Goal: Task Accomplishment & Management: Manage account settings

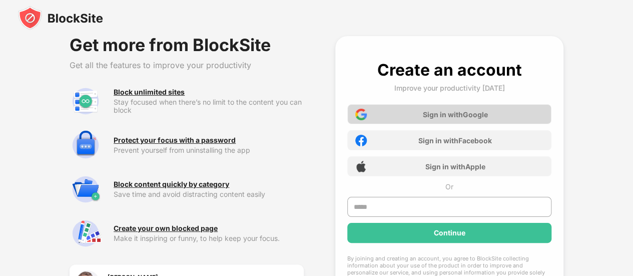
click at [462, 114] on div "Sign in with Google" at bounding box center [454, 114] width 65 height 9
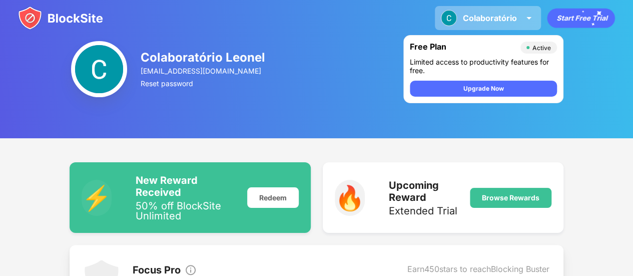
click at [504, 17] on div "Colaboratório" at bounding box center [490, 18] width 54 height 10
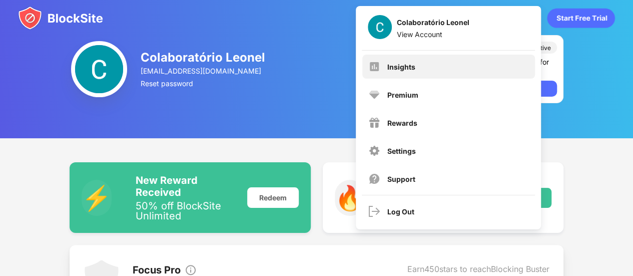
click at [436, 70] on div "Insights" at bounding box center [448, 67] width 173 height 24
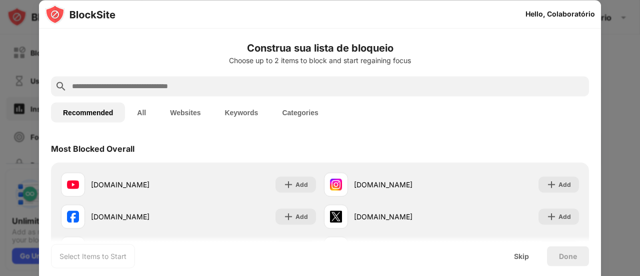
click at [247, 90] on input "text" at bounding box center [328, 86] width 514 height 12
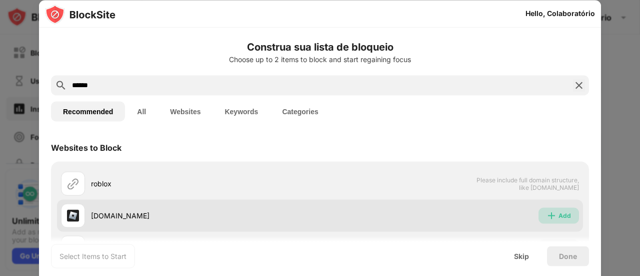
click at [548, 213] on img at bounding box center [552, 215] width 10 height 10
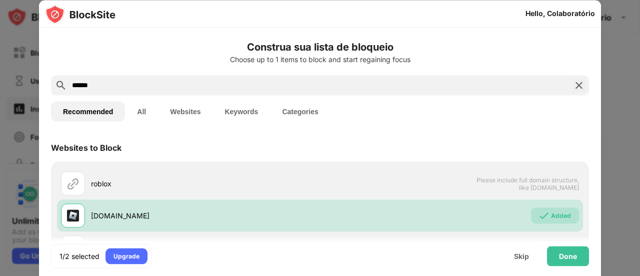
click at [144, 87] on input "******" at bounding box center [320, 85] width 498 height 12
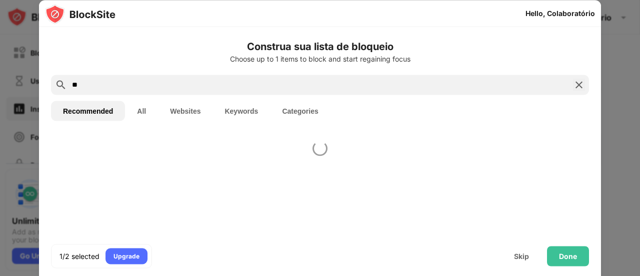
type input "*"
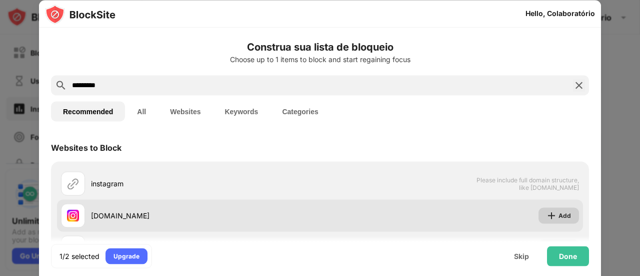
type input "*********"
click at [560, 216] on div "Add" at bounding box center [565, 215] width 13 height 10
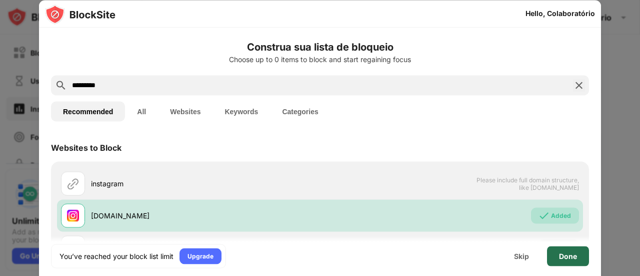
click at [560, 251] on div "Done" at bounding box center [568, 256] width 42 height 20
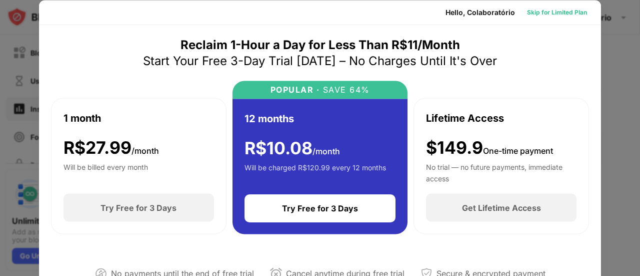
click at [551, 7] on div "Skip for Limited Plan" at bounding box center [557, 12] width 60 height 10
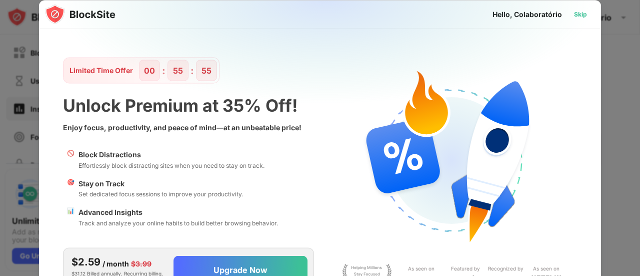
click at [577, 16] on div "Skip" at bounding box center [580, 14] width 13 height 10
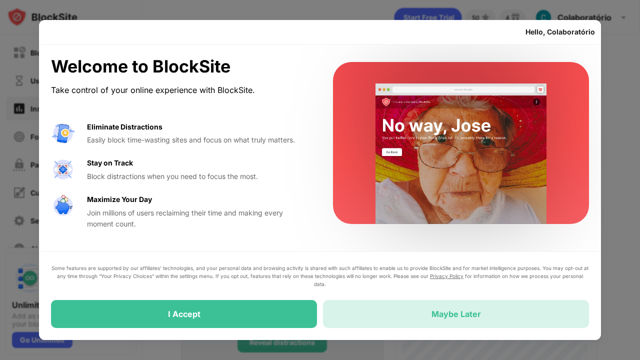
click at [408, 275] on div "Maybe Later" at bounding box center [456, 314] width 266 height 28
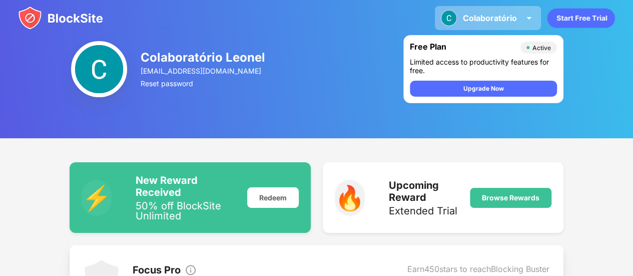
click at [511, 16] on div "Colaboratório" at bounding box center [490, 18] width 54 height 10
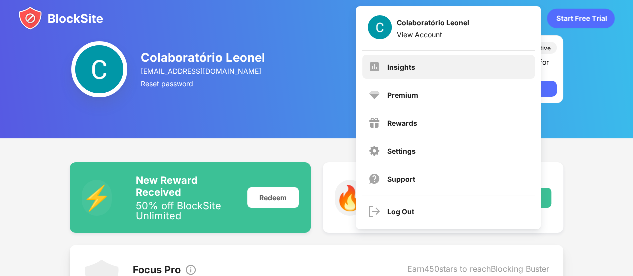
click at [437, 63] on div "Insights" at bounding box center [448, 67] width 173 height 24
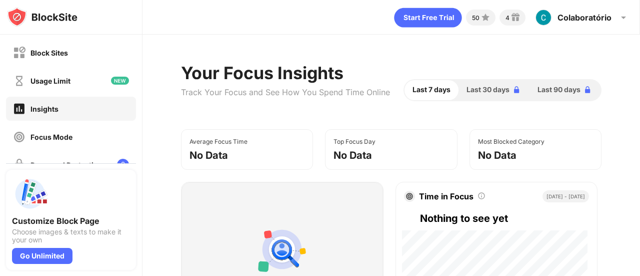
click at [61, 116] on div "Insights" at bounding box center [71, 109] width 130 height 24
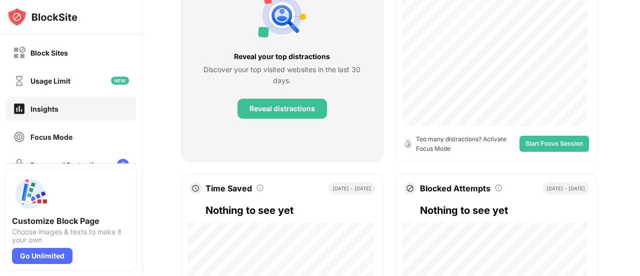
click at [640, 107] on div "50 4 Colaboratório Colaboratório Leonel View Account Insights Premium Rewards S…" at bounding box center [392, 138] width 498 height 276
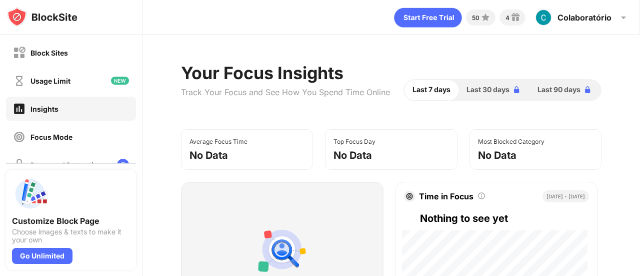
click at [640, 34] on div "50 4 Colaboratório Colaboratório Leonel View Account Insights Premium Rewards S…" at bounding box center [392, 138] width 498 height 276
click at [66, 56] on div "Block Sites" at bounding box center [50, 53] width 38 height 9
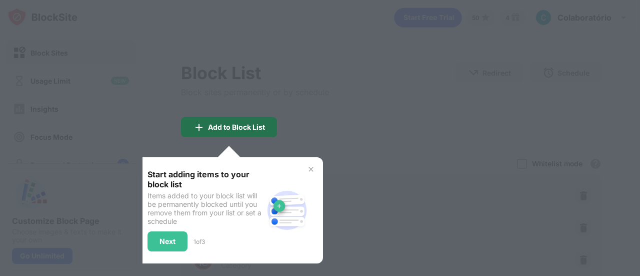
click at [237, 127] on div "Add to Block List" at bounding box center [236, 127] width 57 height 8
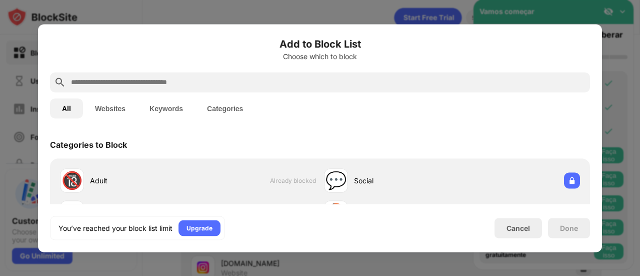
click at [164, 113] on button "Keywords" at bounding box center [167, 108] width 58 height 20
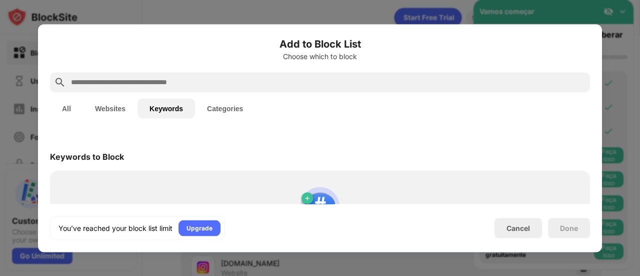
click at [138, 75] on div at bounding box center [320, 82] width 540 height 20
click at [136, 79] on input "text" at bounding box center [328, 82] width 516 height 12
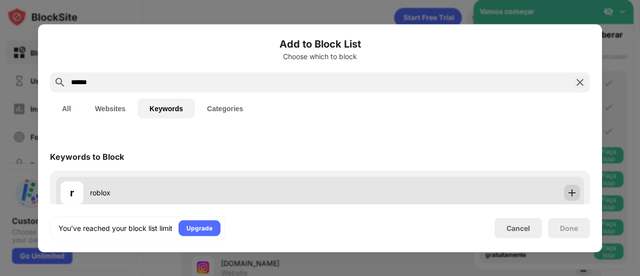
type input "******"
click at [568, 192] on img at bounding box center [572, 192] width 10 height 10
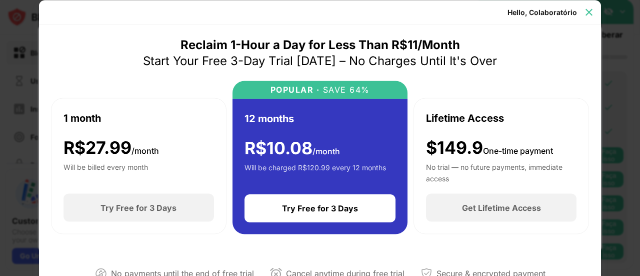
click at [591, 12] on img at bounding box center [589, 12] width 10 height 10
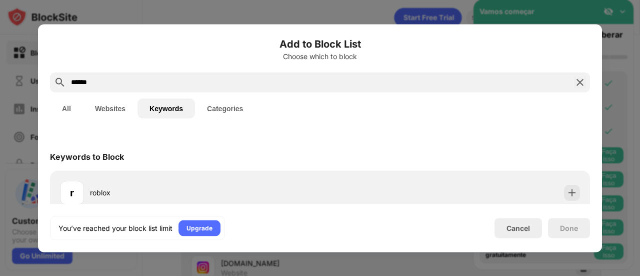
click at [579, 84] on img at bounding box center [580, 82] width 12 height 12
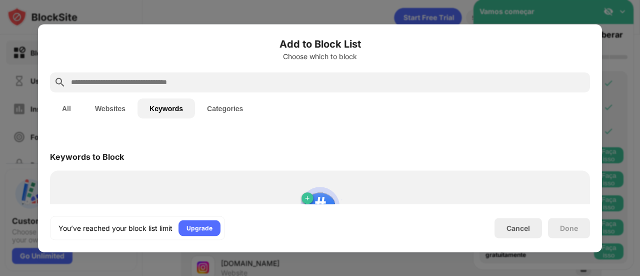
drag, startPoint x: 500, startPoint y: 129, endPoint x: 476, endPoint y: 183, distance: 59.1
click at [476, 183] on div "Add to Block List Choose which to block All Websites Keywords Categories Keywor…" at bounding box center [320, 138] width 540 height 204
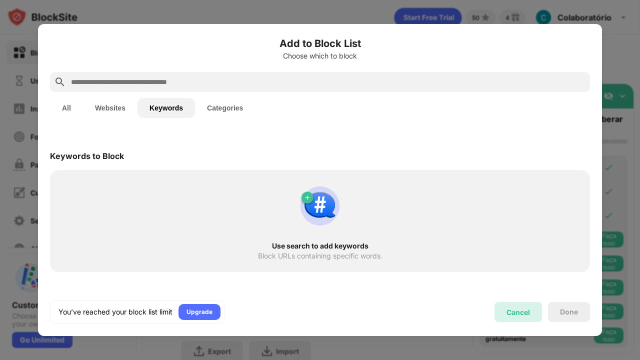
click at [518, 275] on div "Cancel" at bounding box center [519, 312] width 24 height 9
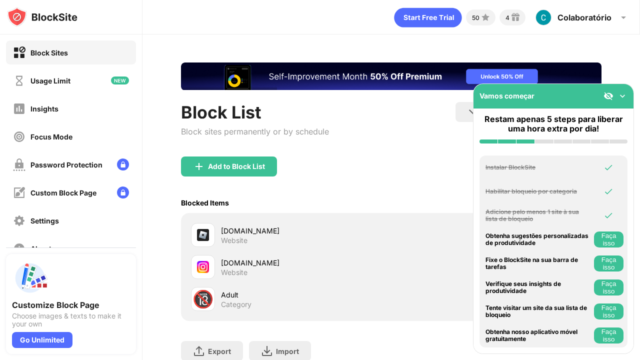
click at [273, 231] on div "roblox.com" at bounding box center [306, 231] width 171 height 11
click at [233, 168] on div "Add to Block List" at bounding box center [236, 167] width 57 height 8
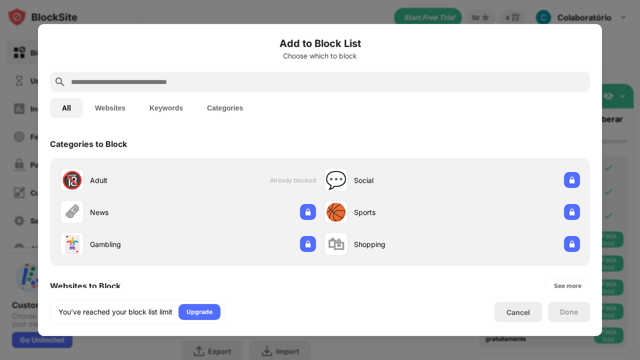
click at [116, 104] on button "Websites" at bounding box center [110, 108] width 55 height 20
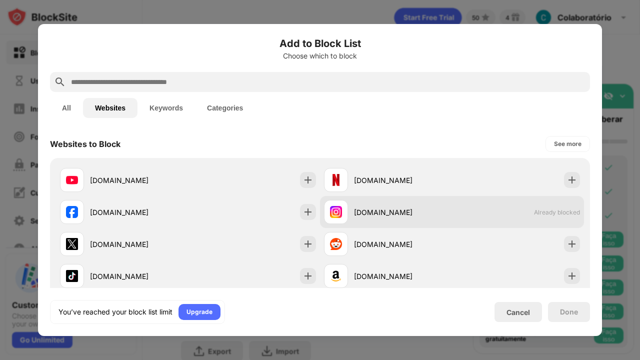
click at [448, 203] on div "instagram.com Already blocked" at bounding box center [452, 212] width 264 height 32
click at [539, 212] on span "Already blocked" at bounding box center [557, 213] width 46 height 8
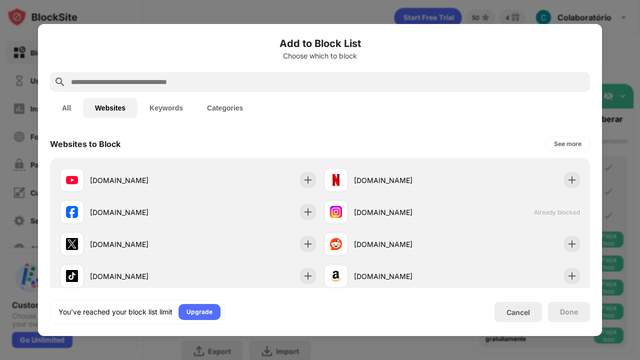
click at [285, 84] on input "text" at bounding box center [328, 82] width 516 height 12
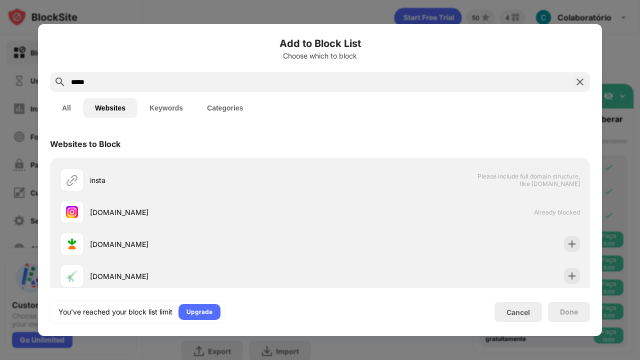
type input "*****"
click at [579, 80] on img at bounding box center [580, 82] width 12 height 12
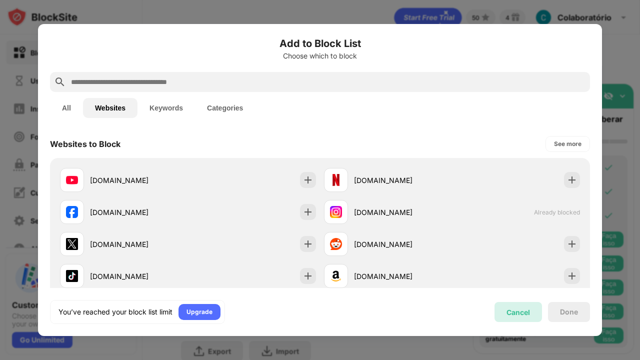
click at [522, 275] on div "Cancel" at bounding box center [519, 312] width 48 height 20
